Goal: Obtain resource: Obtain resource

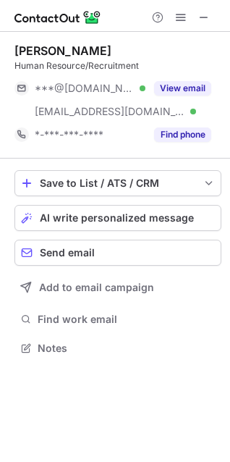
scroll to position [337, 230]
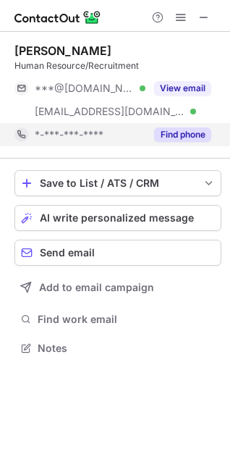
click at [173, 131] on button "Find phone" at bounding box center [182, 134] width 57 height 14
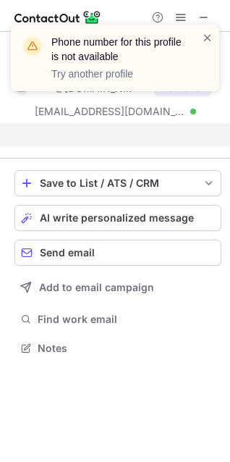
scroll to position [314, 230]
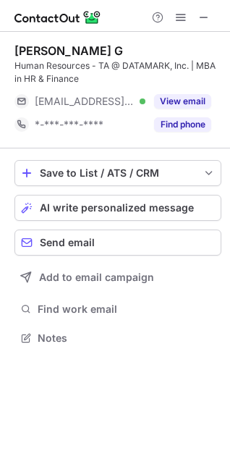
scroll to position [327, 230]
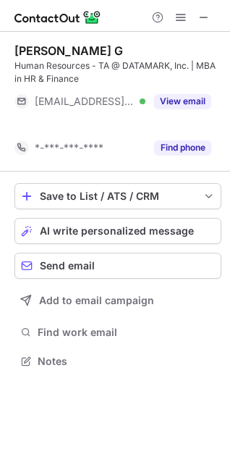
scroll to position [327, 230]
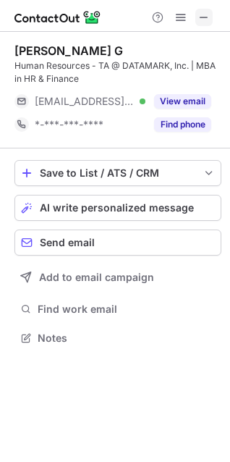
click at [200, 14] on span at bounding box center [204, 18] width 12 height 12
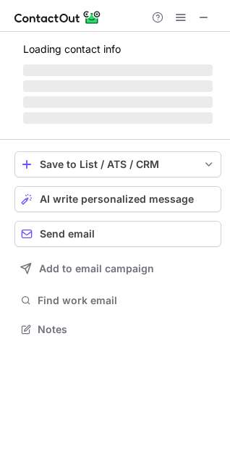
scroll to position [327, 230]
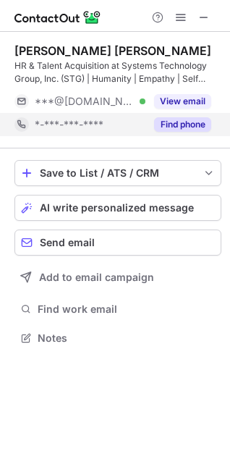
click at [158, 124] on button "Find phone" at bounding box center [182, 124] width 57 height 14
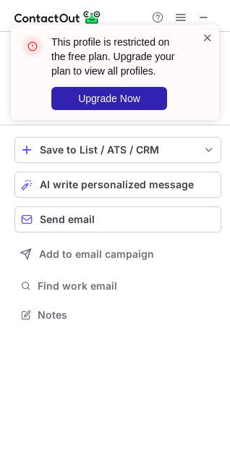
scroll to position [304, 230]
click at [203, 36] on span at bounding box center [208, 37] width 12 height 14
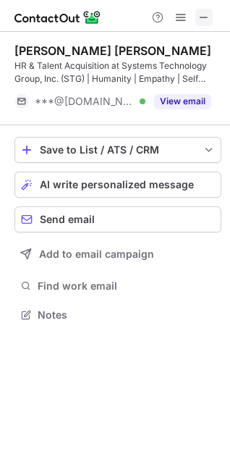
click at [200, 14] on span at bounding box center [204, 18] width 12 height 12
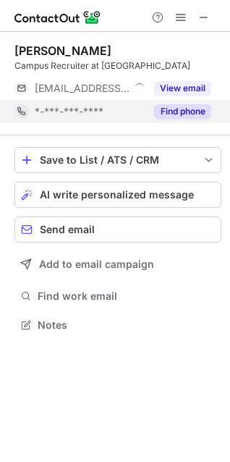
scroll to position [7, 7]
click at [165, 107] on button "Find phone" at bounding box center [182, 111] width 57 height 14
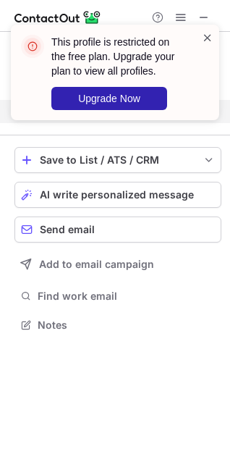
click at [206, 35] on span at bounding box center [208, 37] width 12 height 14
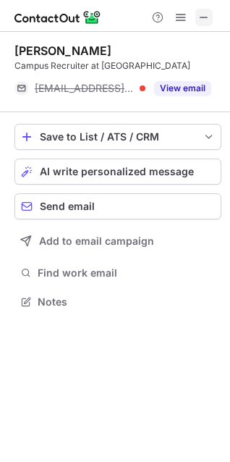
click at [202, 14] on span at bounding box center [204, 18] width 12 height 12
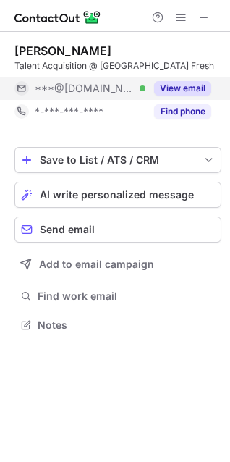
scroll to position [7, 7]
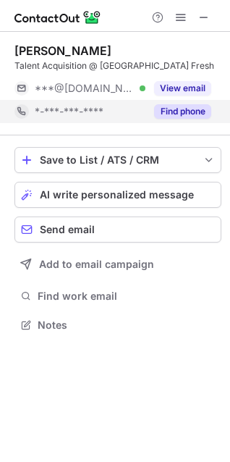
click at [176, 105] on button "Find phone" at bounding box center [182, 111] width 57 height 14
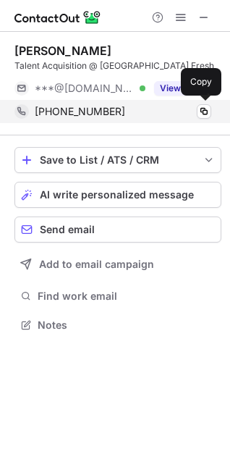
click at [117, 111] on div "[PHONE_NUMBER]" at bounding box center [123, 111] width 177 height 13
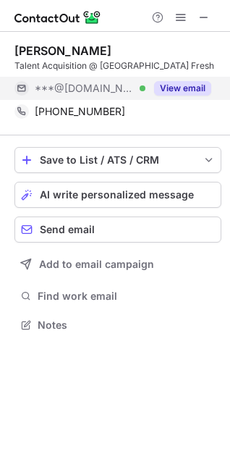
click at [176, 88] on button "View email" at bounding box center [182, 88] width 57 height 14
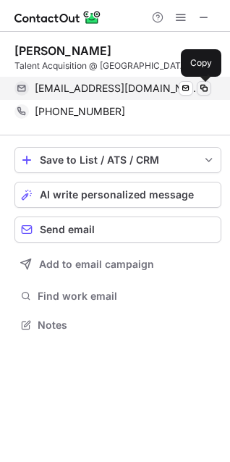
click at [199, 87] on span at bounding box center [204, 88] width 12 height 12
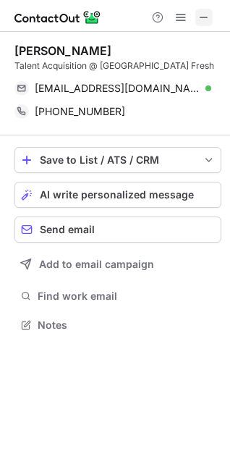
click at [197, 17] on button at bounding box center [203, 17] width 17 height 17
